Goal: Find specific page/section: Find specific page/section

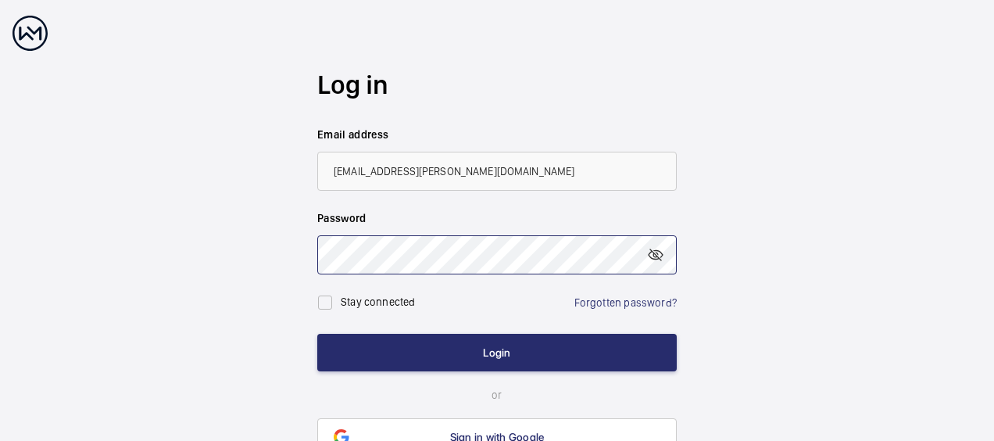
click at [317, 334] on button "Login" at bounding box center [496, 352] width 359 height 37
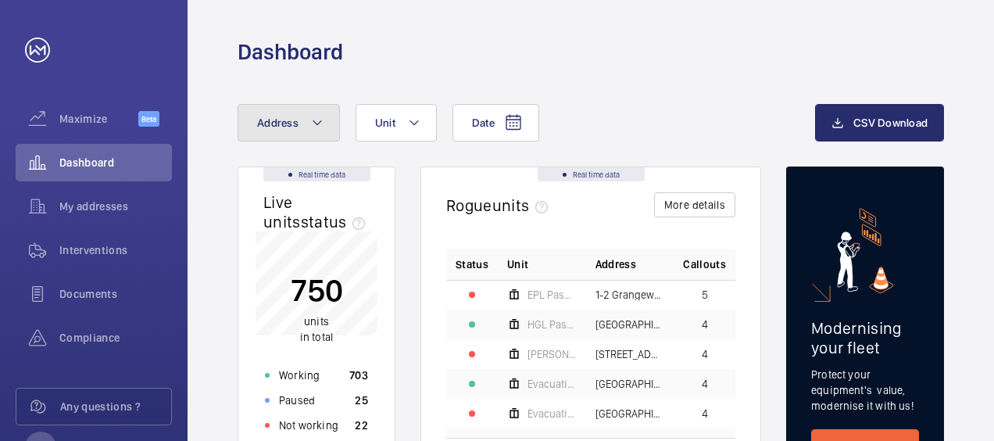
click at [319, 117] on mat-icon at bounding box center [317, 122] width 12 height 19
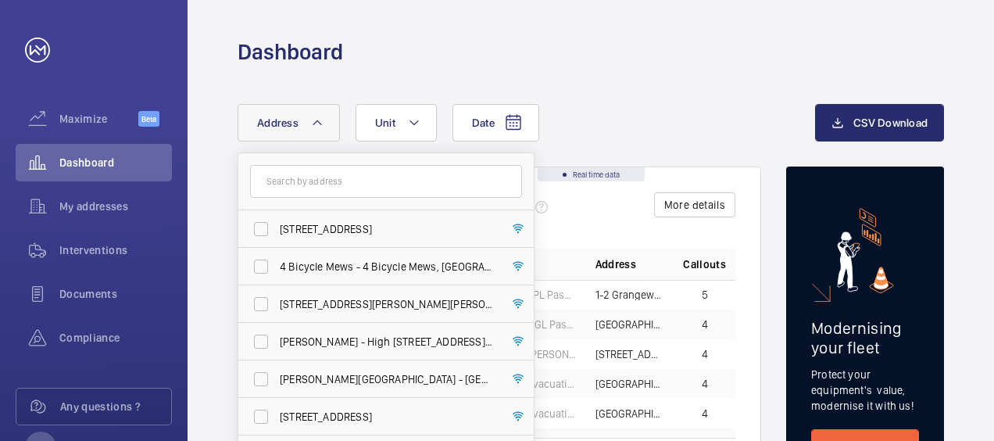
click at [311, 180] on input "text" at bounding box center [386, 181] width 272 height 33
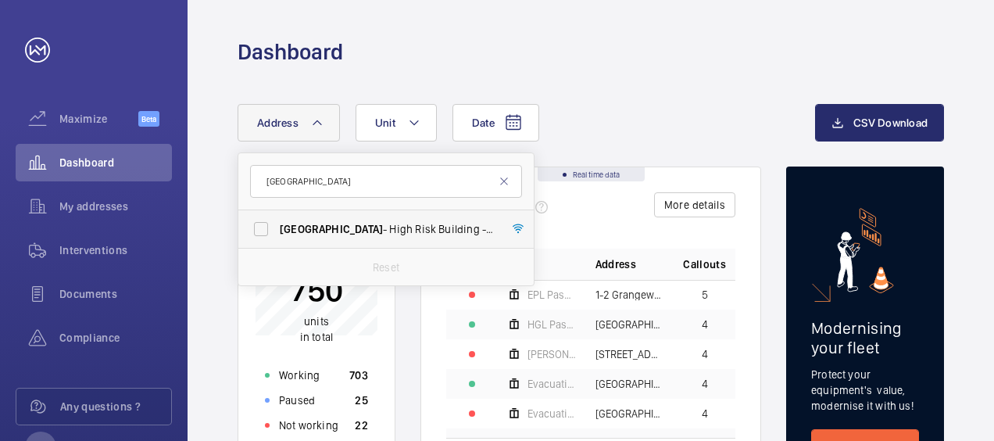
type input "[GEOGRAPHIC_DATA]"
click at [294, 227] on span "[GEOGRAPHIC_DATA]" at bounding box center [331, 229] width 103 height 12
click at [277, 227] on input "[GEOGRAPHIC_DATA] - [GEOGRAPHIC_DATA]" at bounding box center [260, 228] width 31 height 31
checkbox input "true"
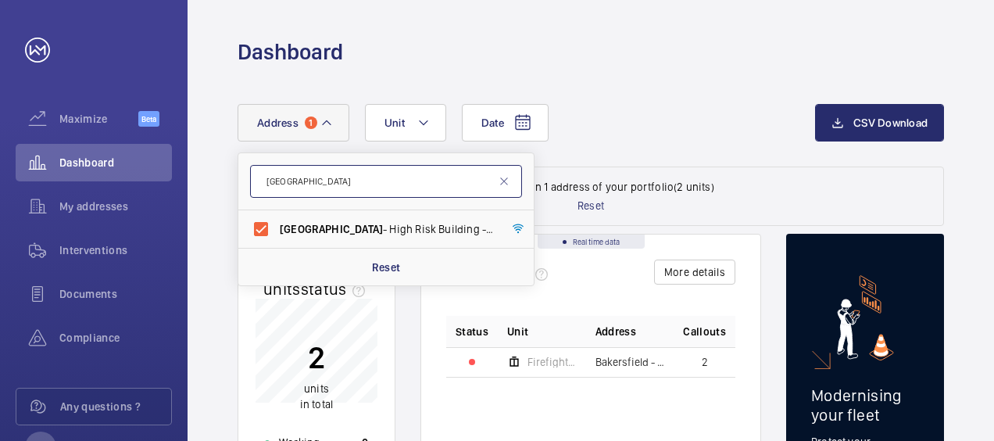
drag, startPoint x: 348, startPoint y: 179, endPoint x: 264, endPoint y: 159, distance: 86.0
click at [264, 159] on form "[GEOGRAPHIC_DATA]" at bounding box center [385, 181] width 295 height 57
type input "sunflower"
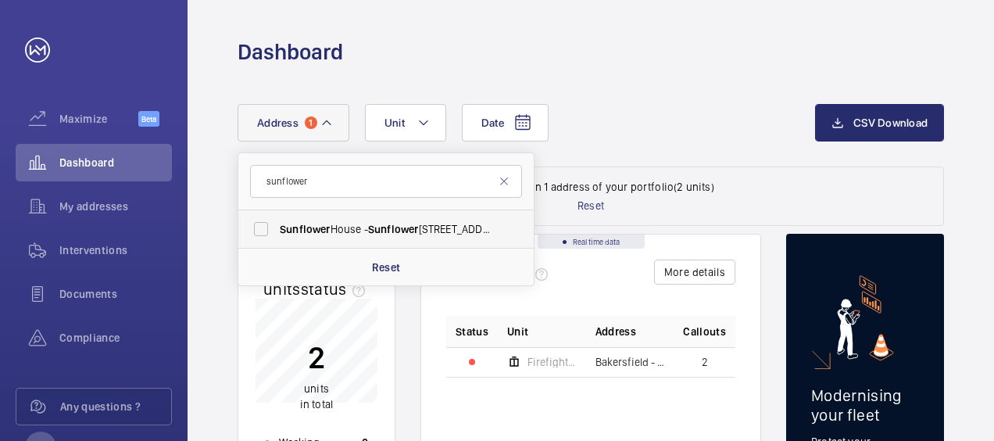
click at [341, 231] on span "[GEOGRAPHIC_DATA] - [GEOGRAPHIC_DATA]" at bounding box center [387, 229] width 215 height 16
click at [277, 231] on input "[GEOGRAPHIC_DATA] - [GEOGRAPHIC_DATA]" at bounding box center [260, 228] width 31 height 31
checkbox input "true"
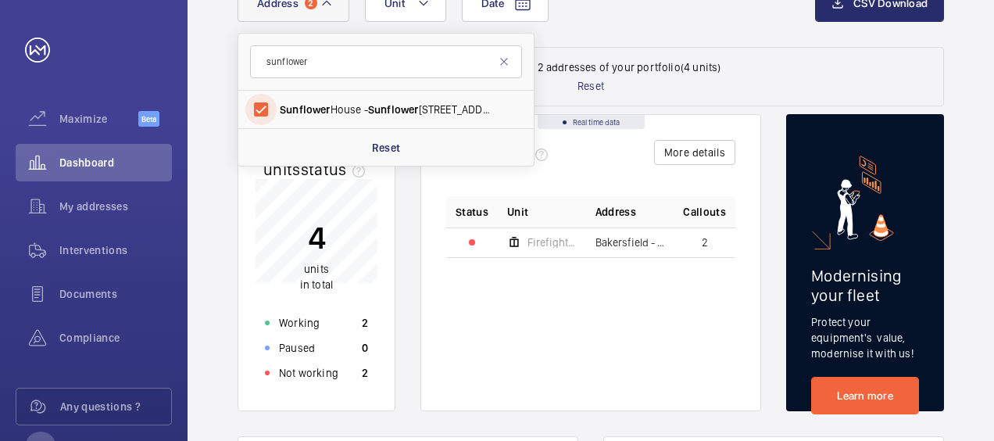
scroll to position [120, 0]
click at [520, 329] on div "Status Unit Address Callouts Firefighters - EPL Passenger Lift No 1 [GEOGRAPHIC…" at bounding box center [590, 289] width 289 height 189
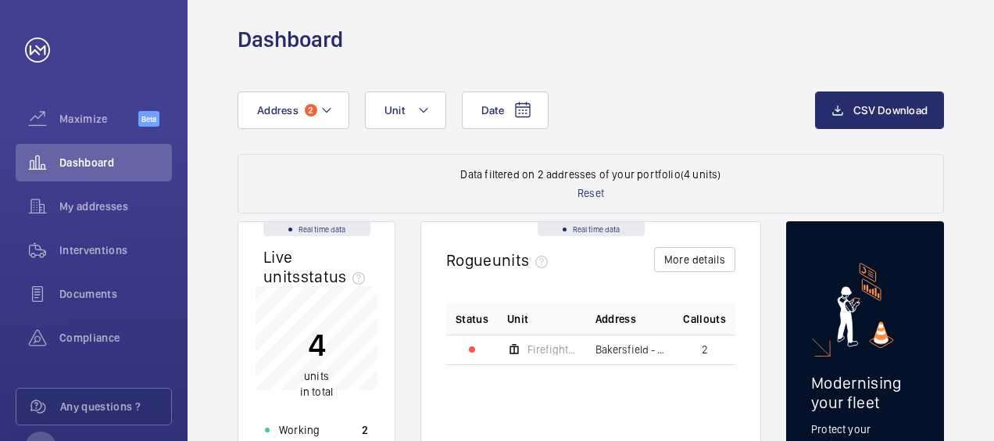
scroll to position [7, 0]
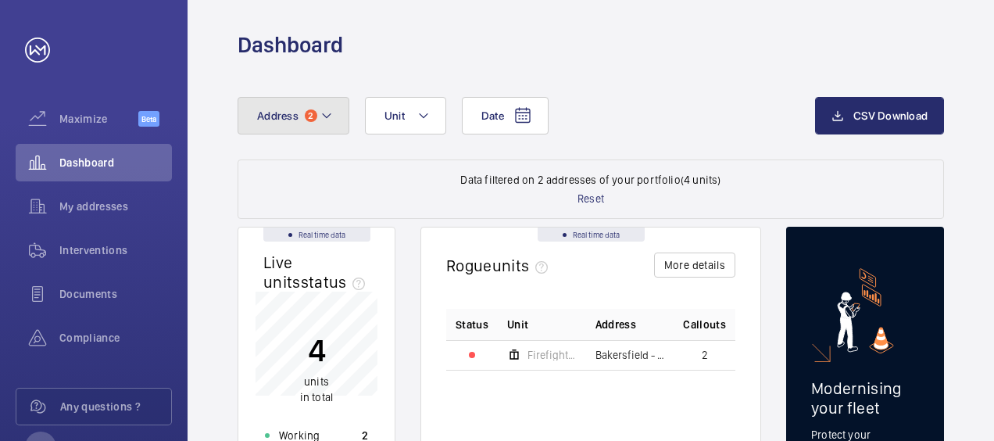
click at [325, 109] on mat-icon at bounding box center [326, 115] width 12 height 19
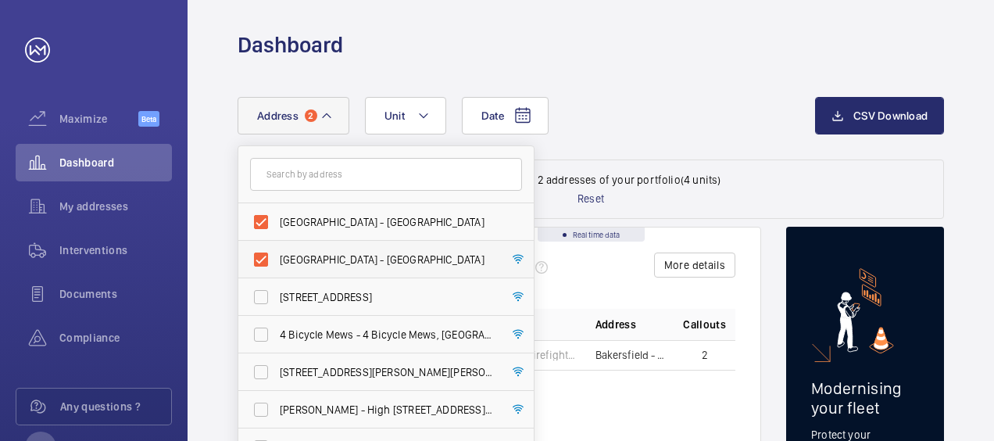
click at [260, 256] on label "[GEOGRAPHIC_DATA] - [GEOGRAPHIC_DATA]" at bounding box center [374, 259] width 272 height 37
click at [260, 256] on input "[GEOGRAPHIC_DATA] - [GEOGRAPHIC_DATA]" at bounding box center [260, 259] width 31 height 31
checkbox input "false"
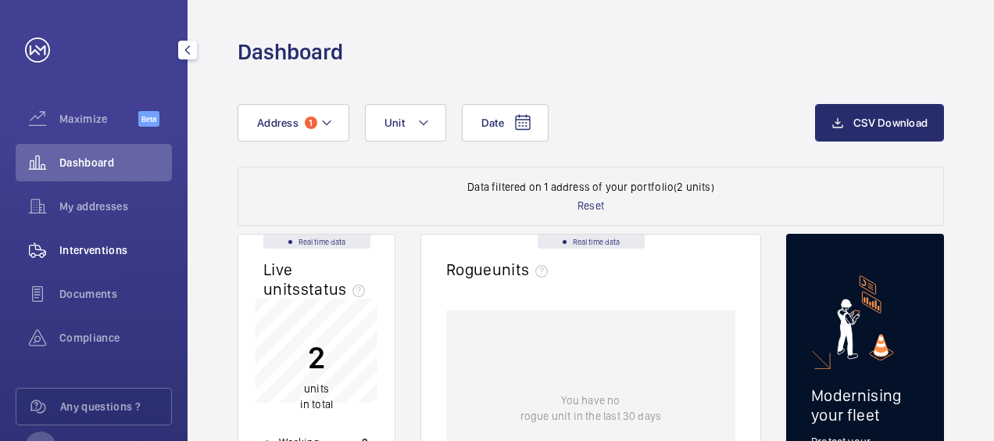
click at [98, 248] on span "Interventions" at bounding box center [115, 250] width 112 height 16
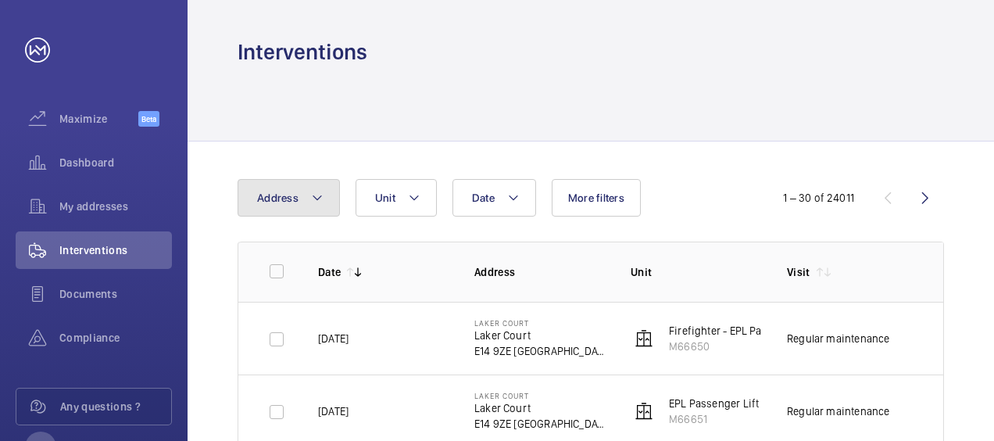
click at [301, 202] on button "Address" at bounding box center [288, 197] width 102 height 37
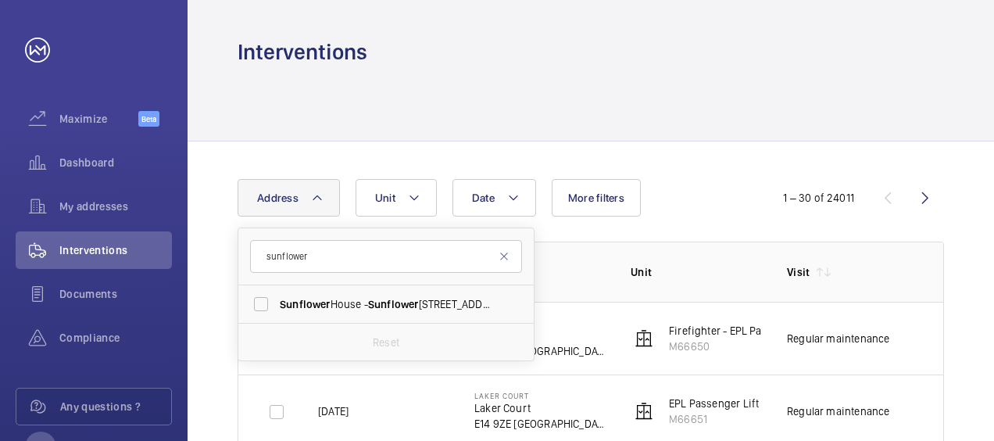
type input "sunflower"
click at [258, 302] on label "[GEOGRAPHIC_DATA] - [GEOGRAPHIC_DATA]" at bounding box center [374, 303] width 272 height 37
click at [258, 302] on input "[GEOGRAPHIC_DATA] - [GEOGRAPHIC_DATA]" at bounding box center [260, 303] width 31 height 31
checkbox input "true"
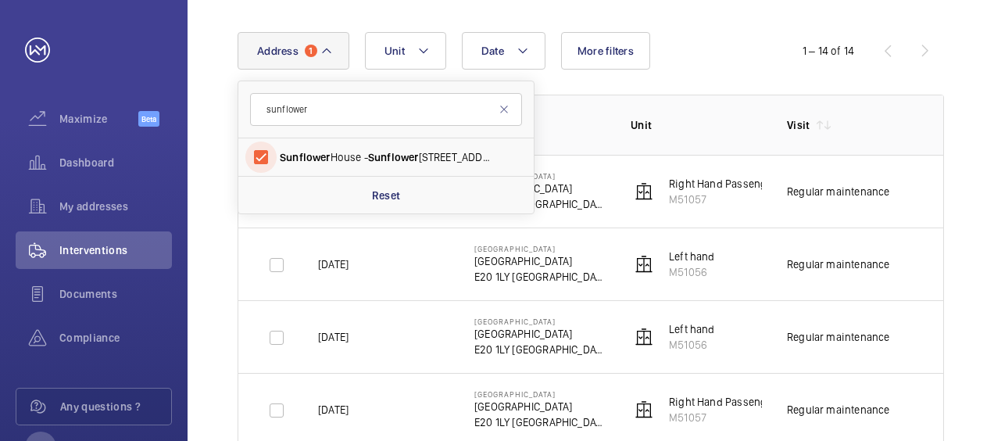
scroll to position [148, 0]
click at [501, 108] on mat-icon at bounding box center [504, 108] width 12 height 12
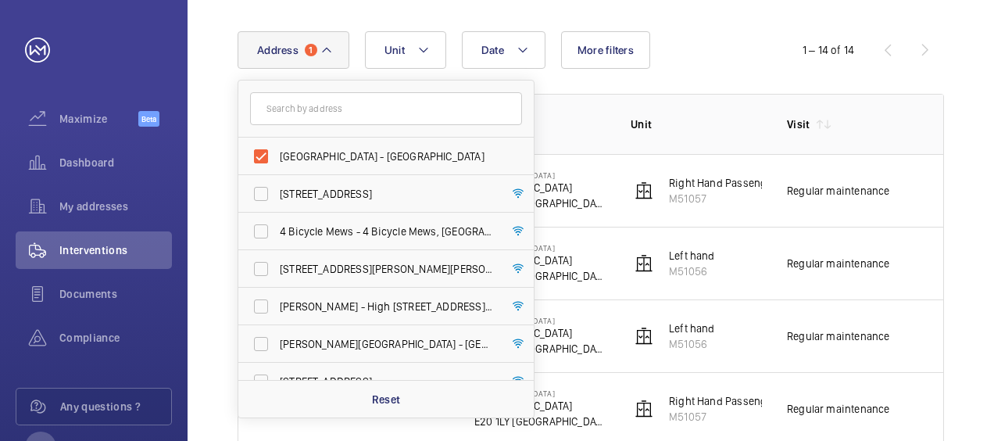
click at [548, 115] on th "Address" at bounding box center [527, 124] width 156 height 60
